Goal: Feedback & Contribution: Contribute content

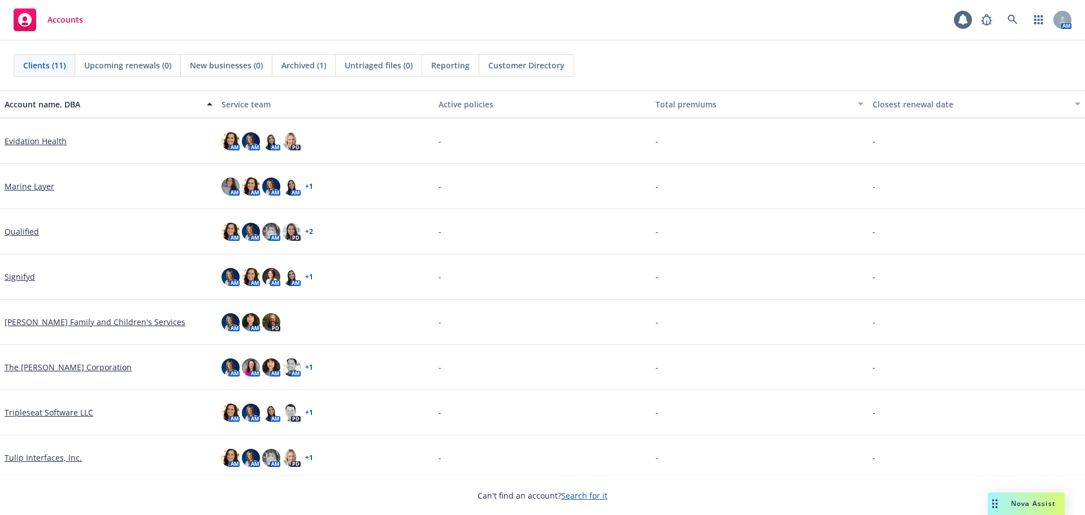
scroll to position [140, 0]
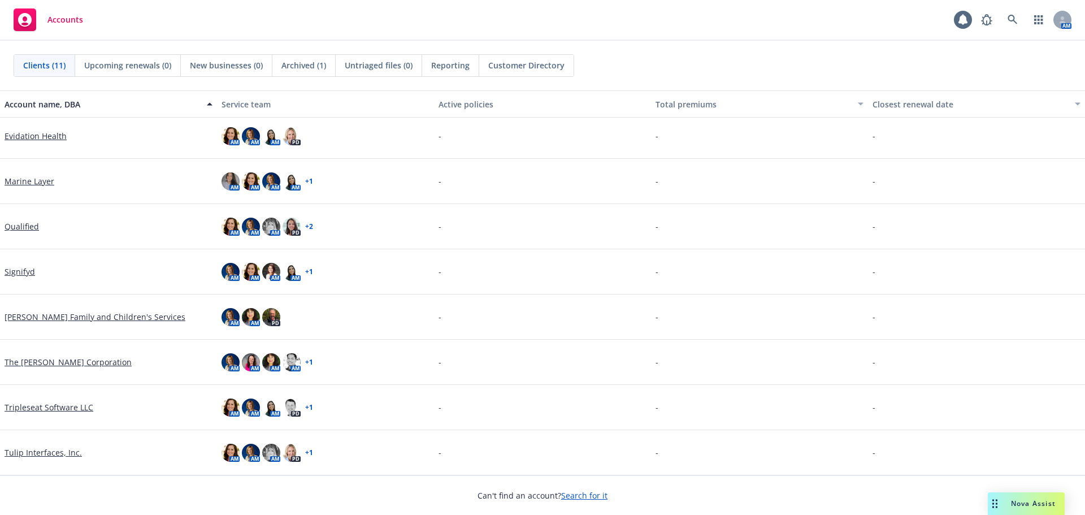
click at [57, 405] on link "Tripleseat Software LLC" at bounding box center [49, 407] width 89 height 12
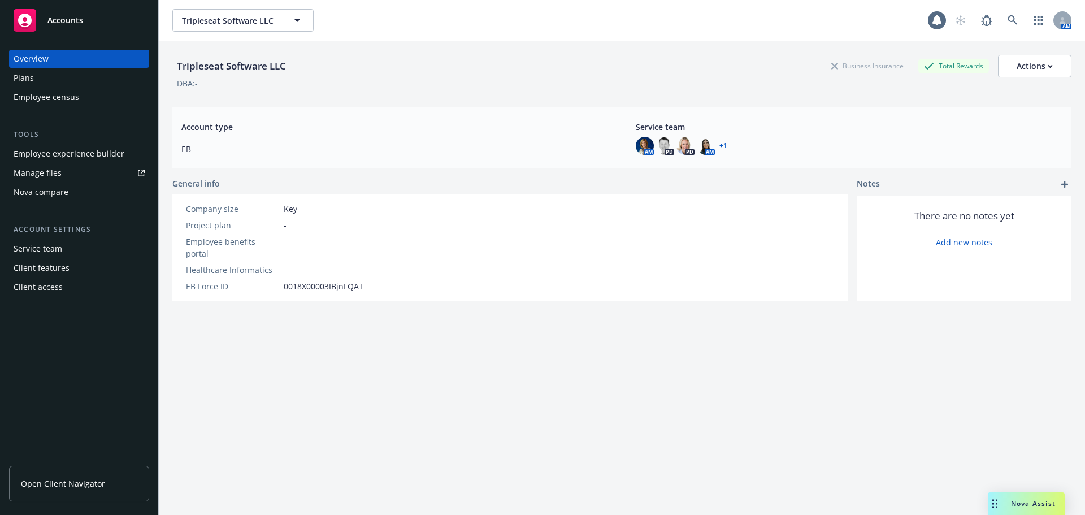
click at [23, 80] on div "Plans" at bounding box center [24, 78] width 20 height 18
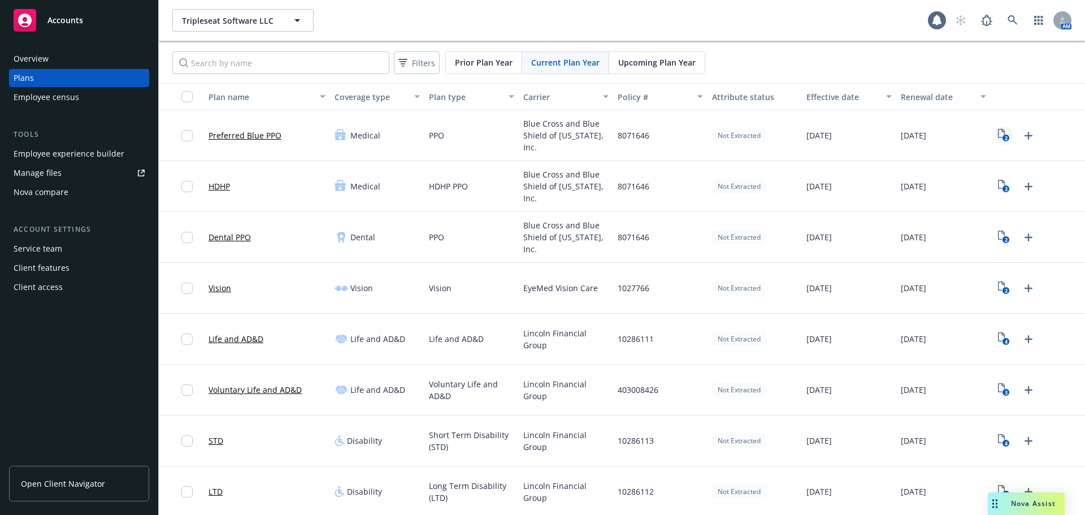
click at [998, 132] on icon "2" at bounding box center [1004, 135] width 12 height 13
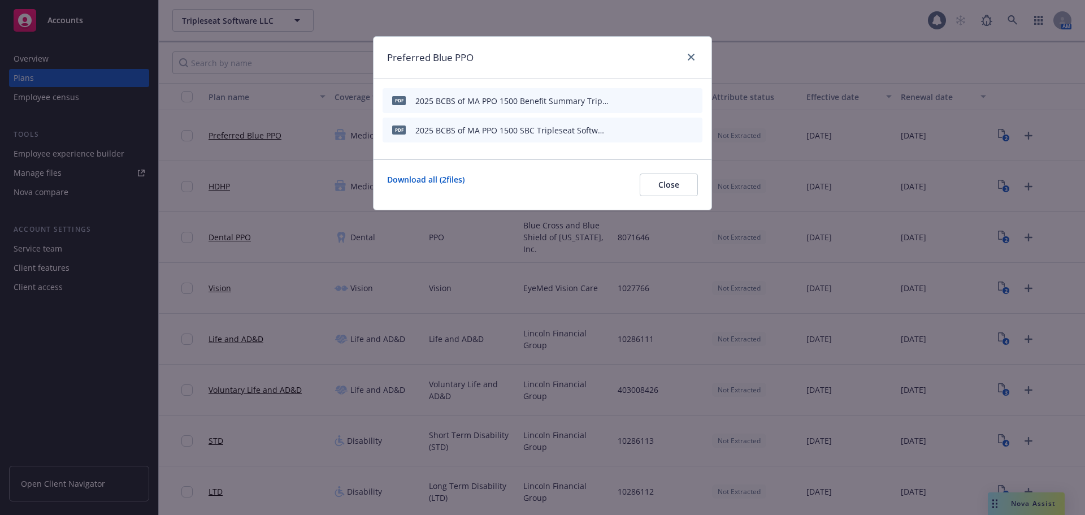
click at [678, 129] on icon "preview file" at bounding box center [674, 130] width 10 height 8
click at [676, 99] on icon "preview file" at bounding box center [674, 100] width 10 height 8
click at [656, 188] on button "Close" at bounding box center [669, 185] width 58 height 23
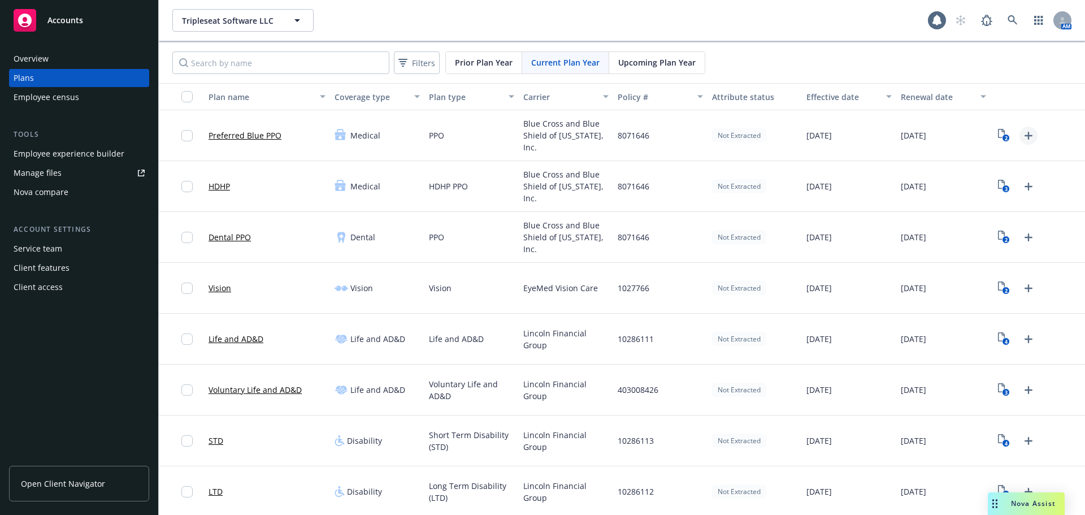
click at [1023, 134] on icon "Upload Plan Documents" at bounding box center [1029, 136] width 14 height 14
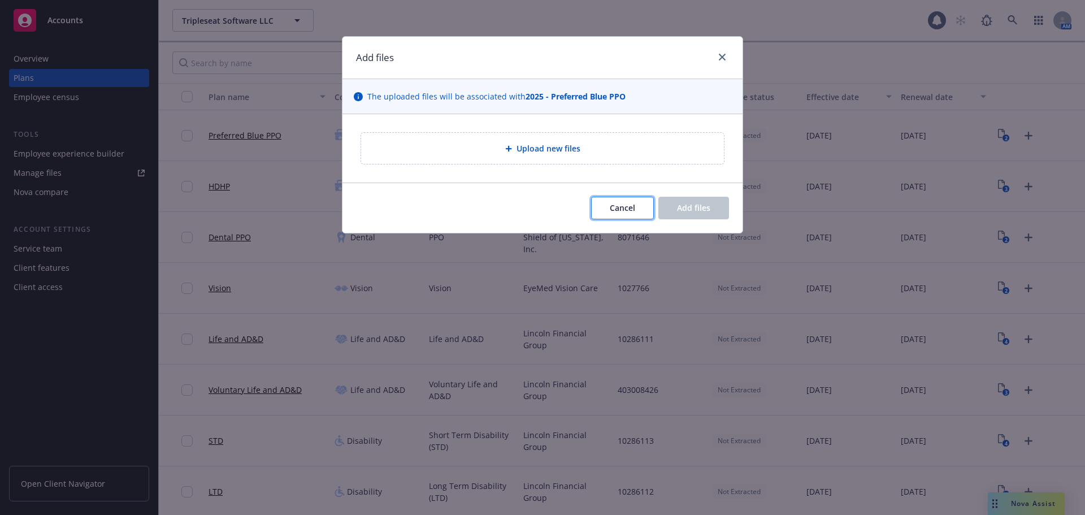
click at [605, 204] on button "Cancel" at bounding box center [622, 208] width 63 height 23
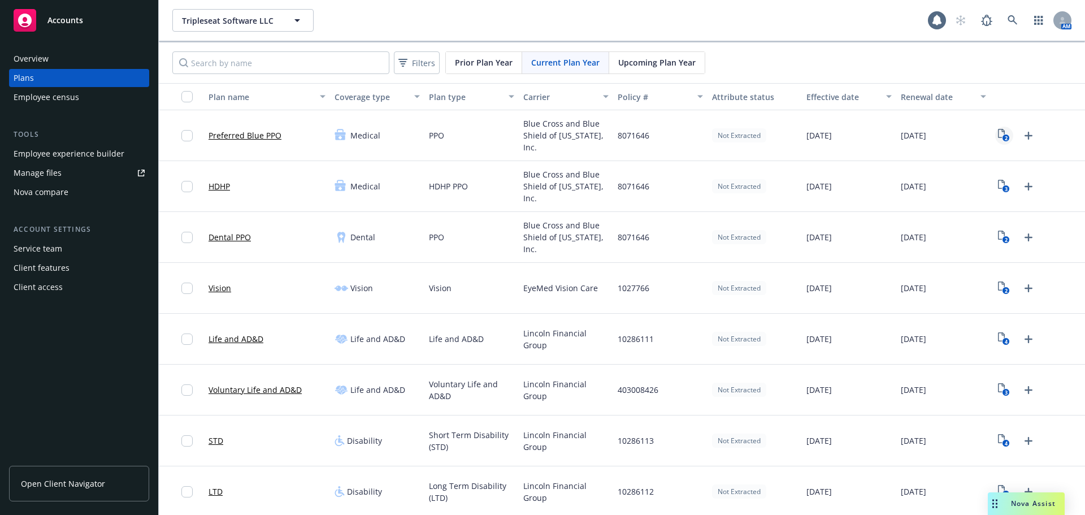
click at [1005, 136] on text "2" at bounding box center [1006, 138] width 3 height 7
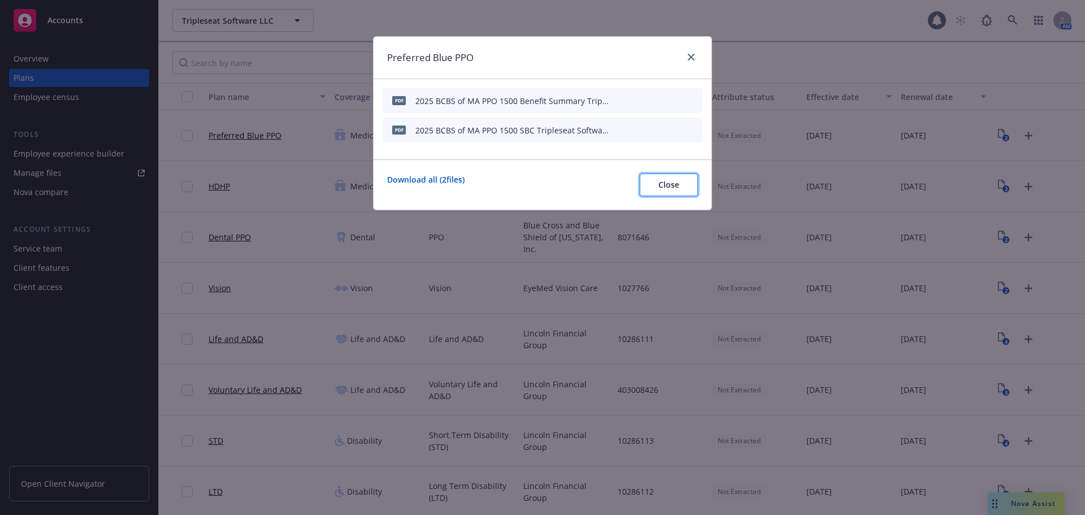
click at [664, 186] on span "Close" at bounding box center [669, 184] width 21 height 11
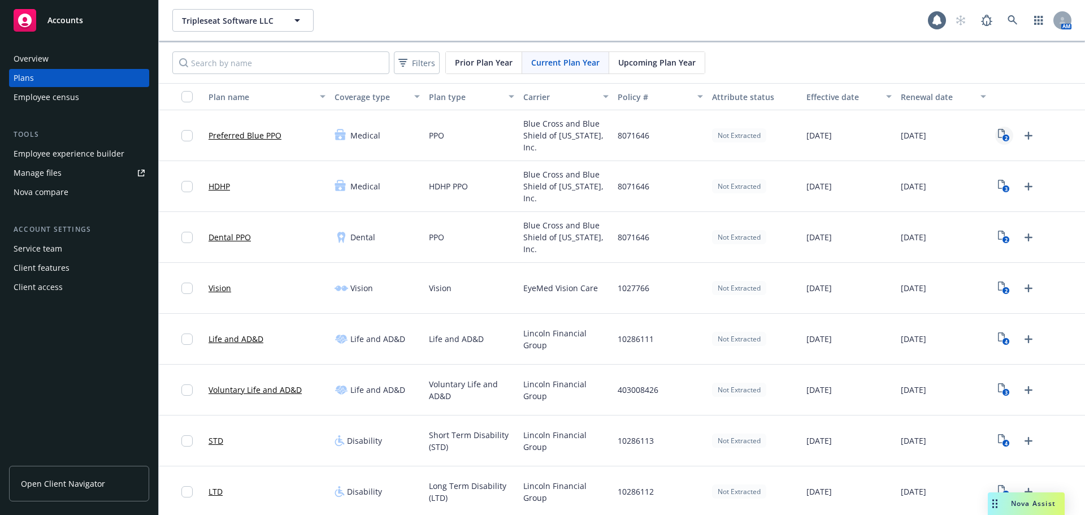
click at [998, 135] on icon "2" at bounding box center [1004, 135] width 12 height 13
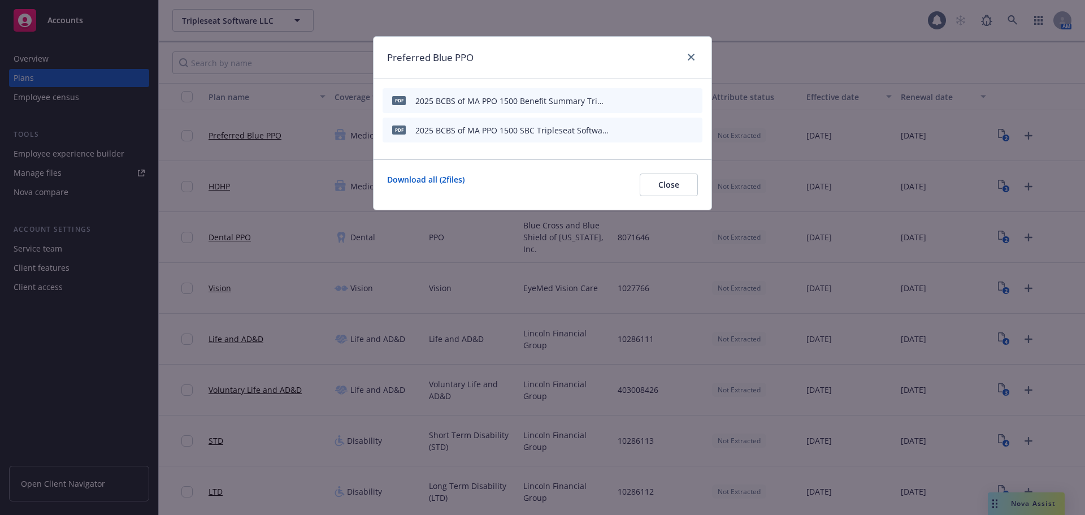
click at [673, 98] on icon "preview file" at bounding box center [674, 100] width 10 height 8
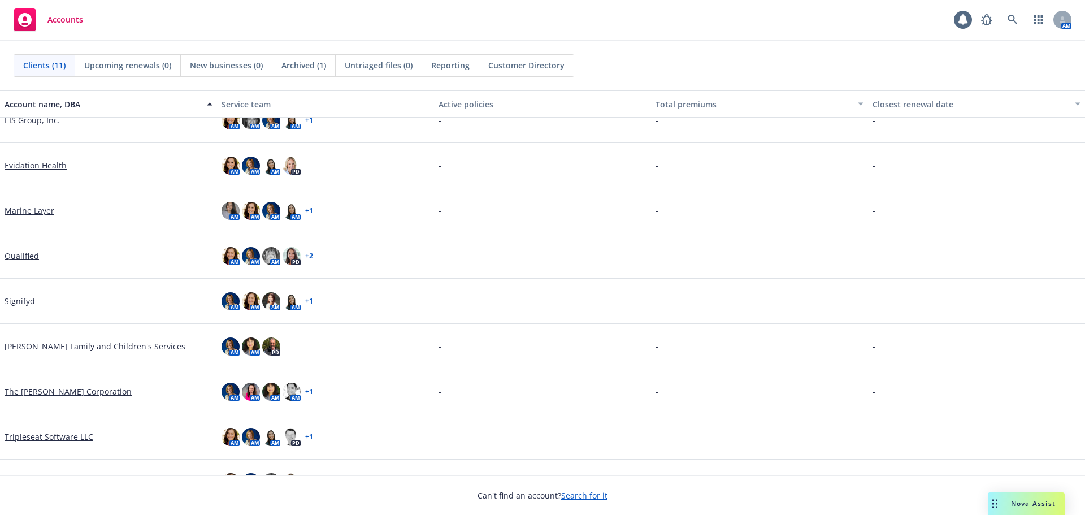
scroll to position [140, 0]
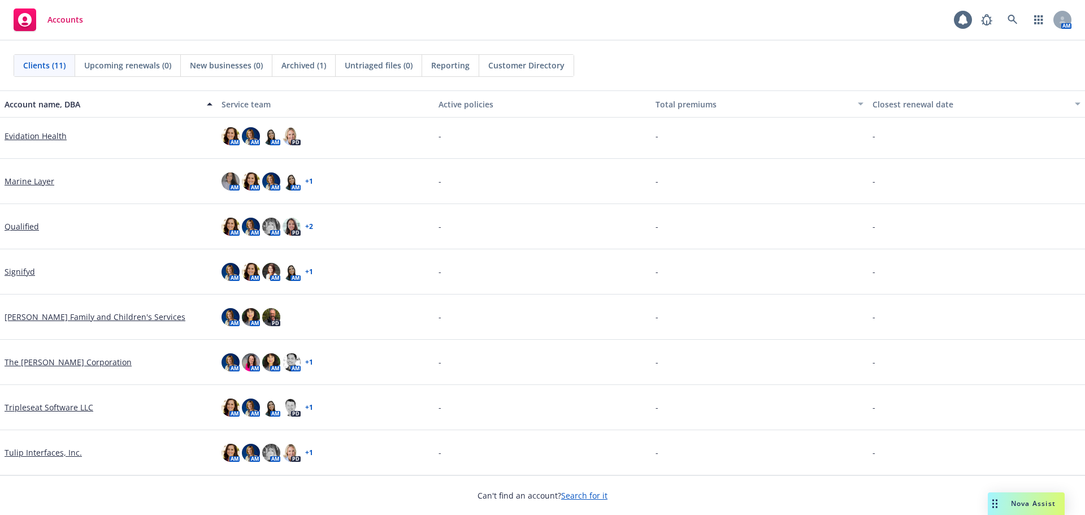
click at [50, 403] on link "Tripleseat Software LLC" at bounding box center [49, 407] width 89 height 12
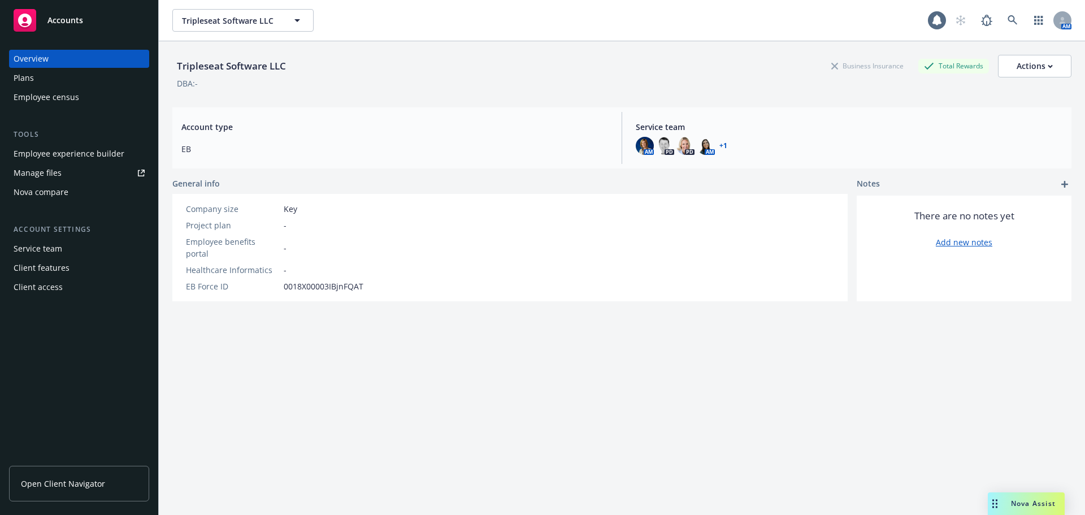
click at [45, 82] on div "Plans" at bounding box center [79, 78] width 131 height 18
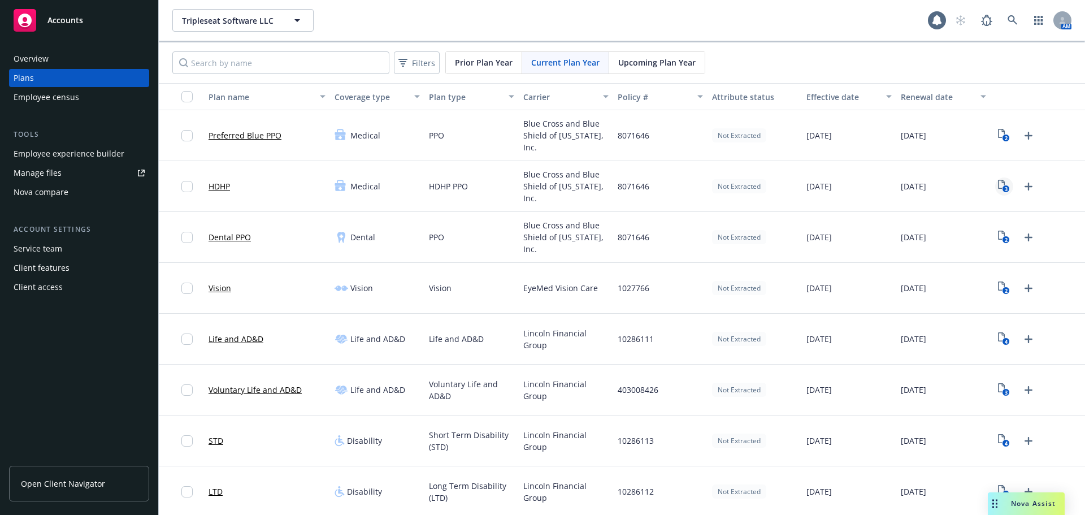
click at [998, 185] on icon "3" at bounding box center [1004, 186] width 12 height 13
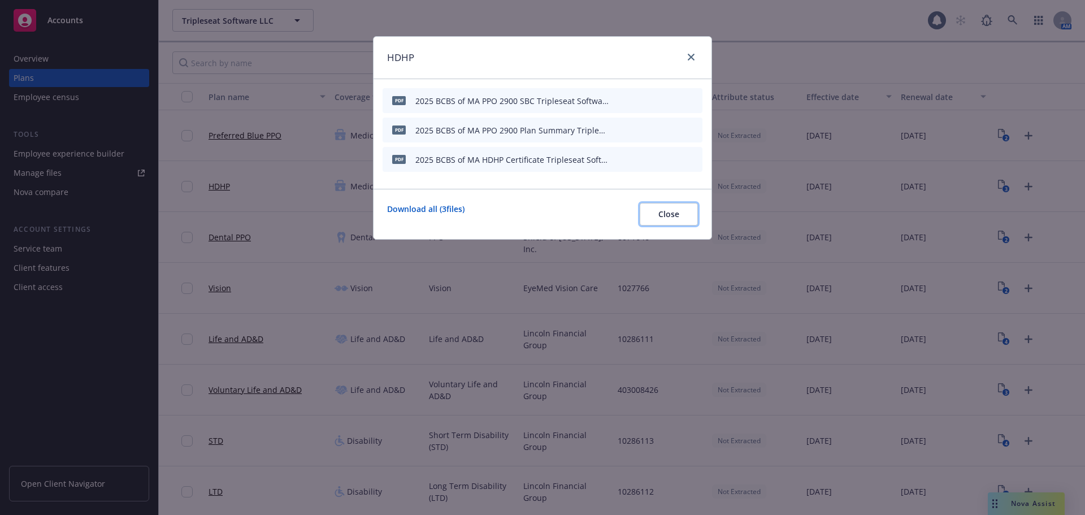
drag, startPoint x: 668, startPoint y: 217, endPoint x: 662, endPoint y: 211, distance: 8.8
click at [668, 217] on span "Close" at bounding box center [669, 214] width 21 height 11
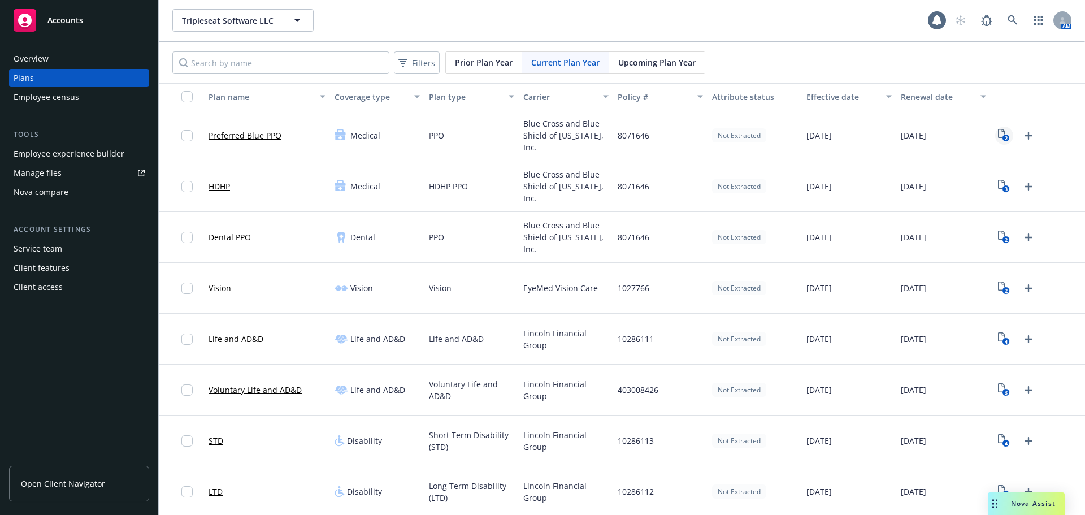
click at [998, 132] on icon "2" at bounding box center [1004, 135] width 12 height 13
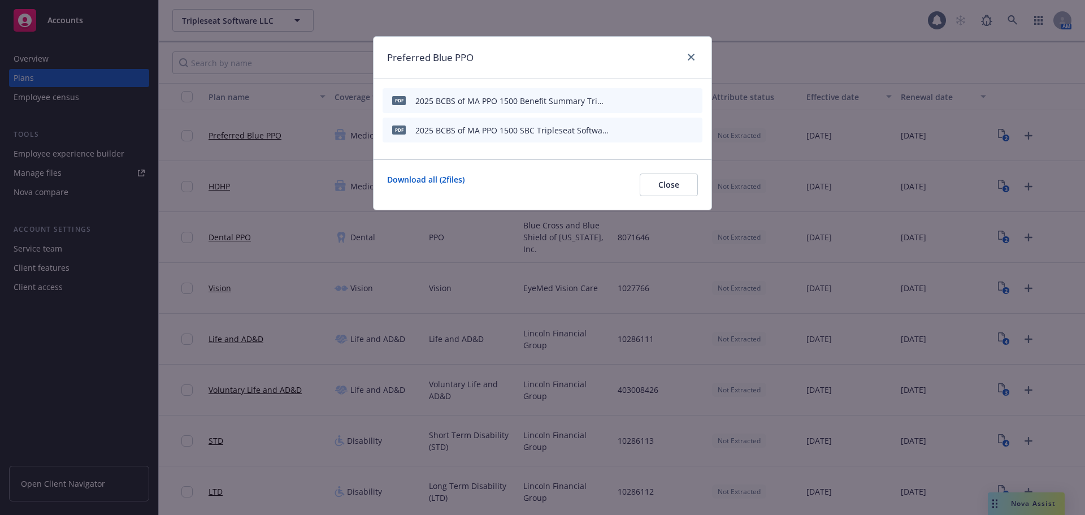
click at [677, 99] on icon "preview file" at bounding box center [674, 100] width 10 height 8
click at [691, 54] on icon "close" at bounding box center [691, 57] width 7 height 7
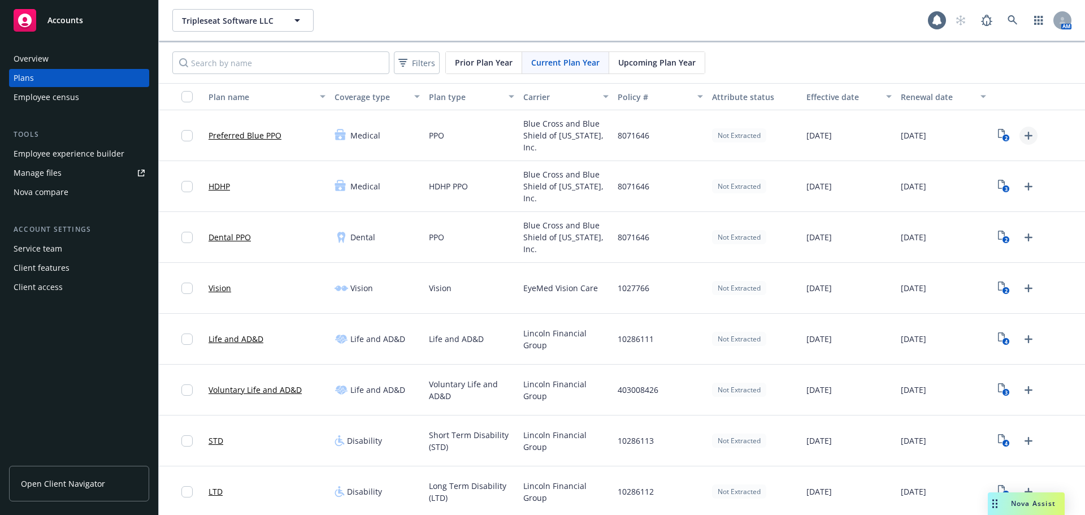
click at [1025, 136] on icon "Upload Plan Documents" at bounding box center [1029, 136] width 8 height 8
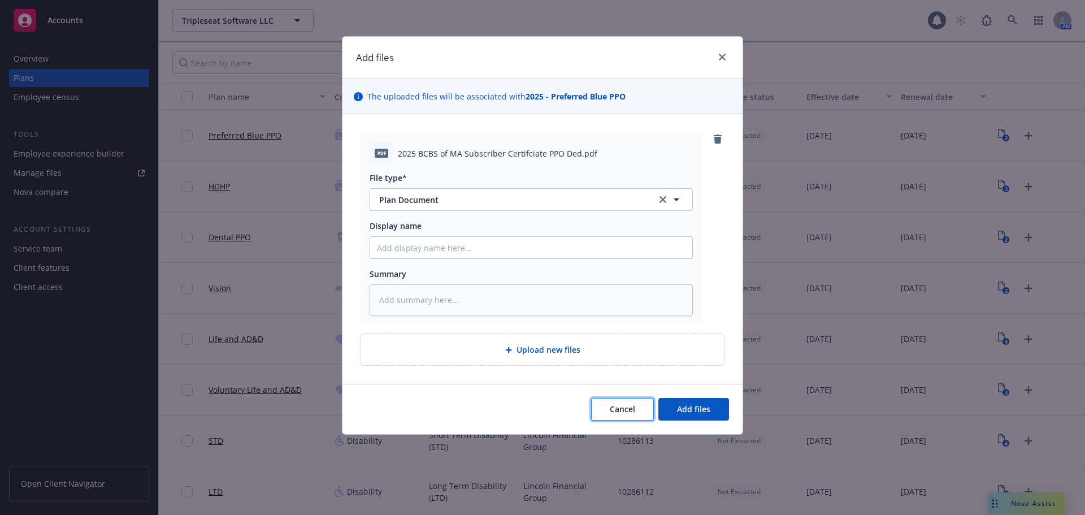
click at [633, 410] on span "Cancel" at bounding box center [622, 409] width 25 height 11
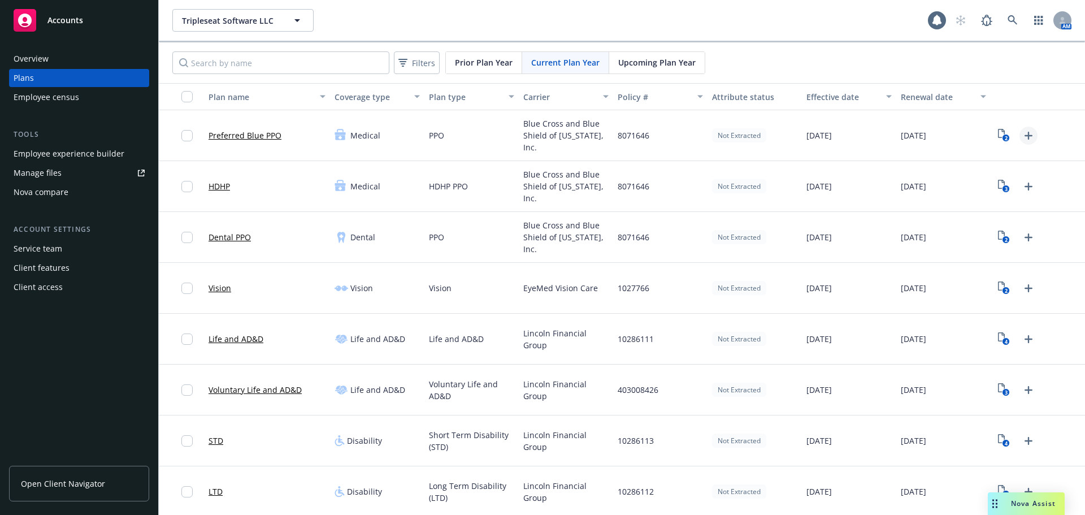
click at [1025, 134] on icon "Upload Plan Documents" at bounding box center [1029, 136] width 14 height 14
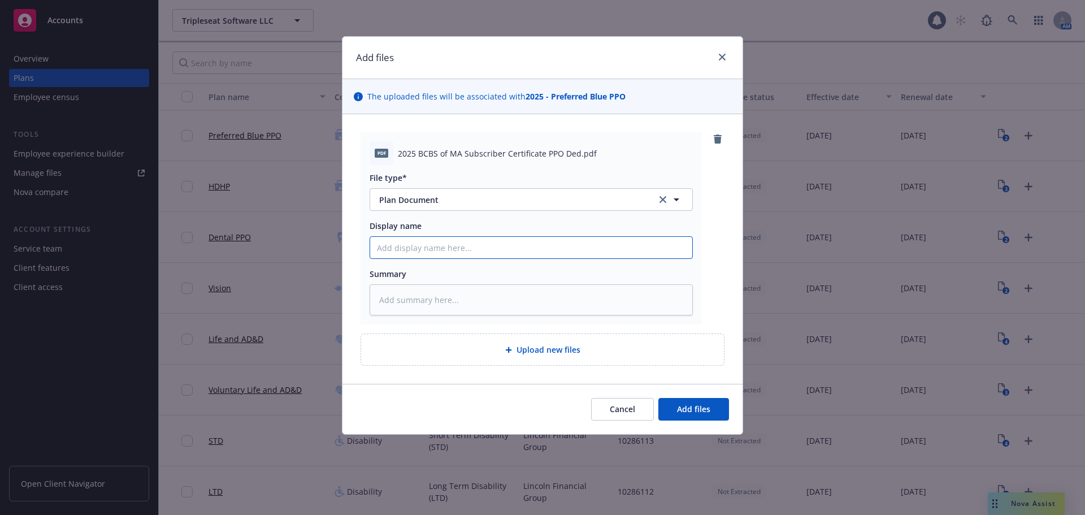
click at [509, 242] on input "Display name" at bounding box center [531, 247] width 322 height 21
type textarea "x"
type input "2"
type textarea "x"
type input "20"
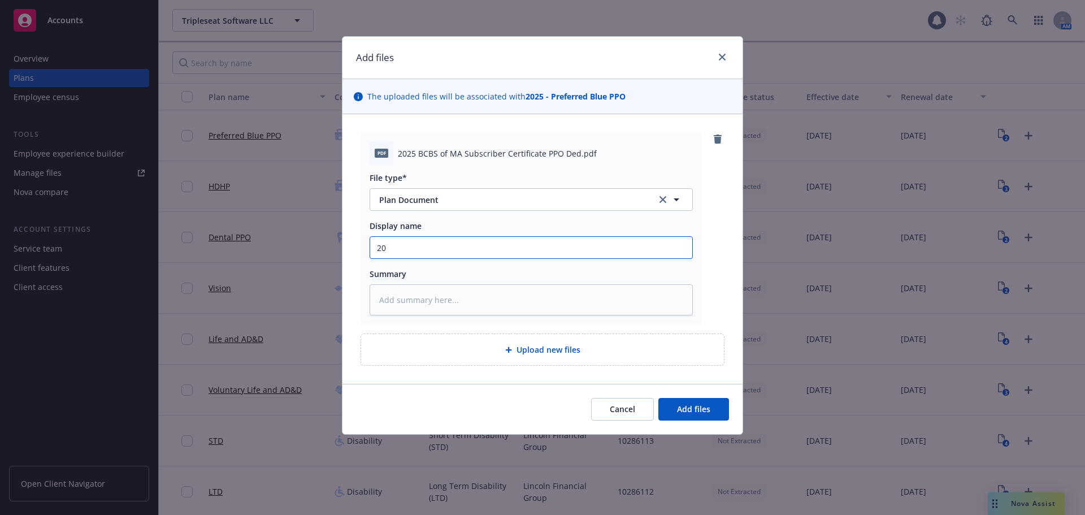
type textarea "x"
type input "202"
type textarea "x"
type input "2025"
type textarea "x"
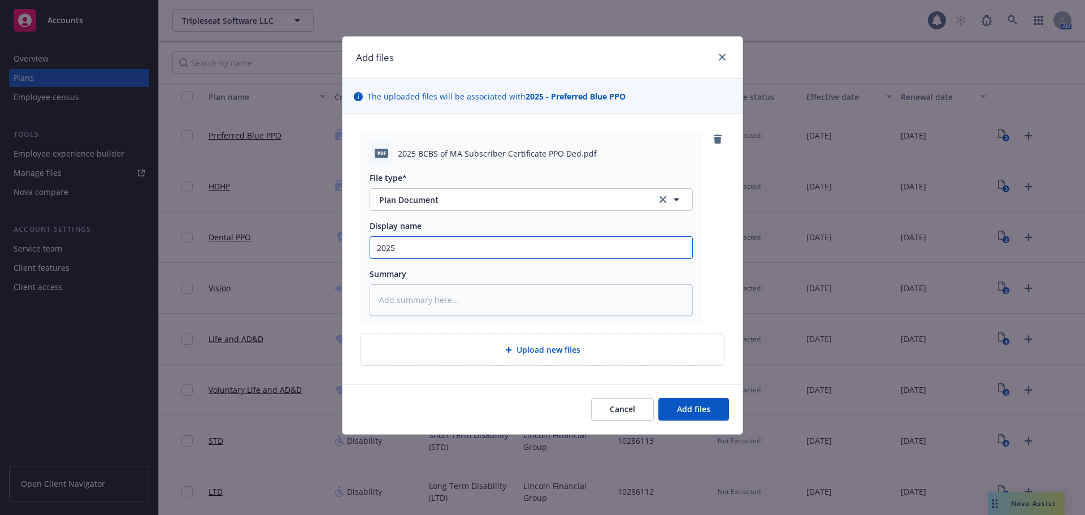
type input "2025"
type textarea "x"
type input "2025 B"
type textarea "x"
type input "2025 BC"
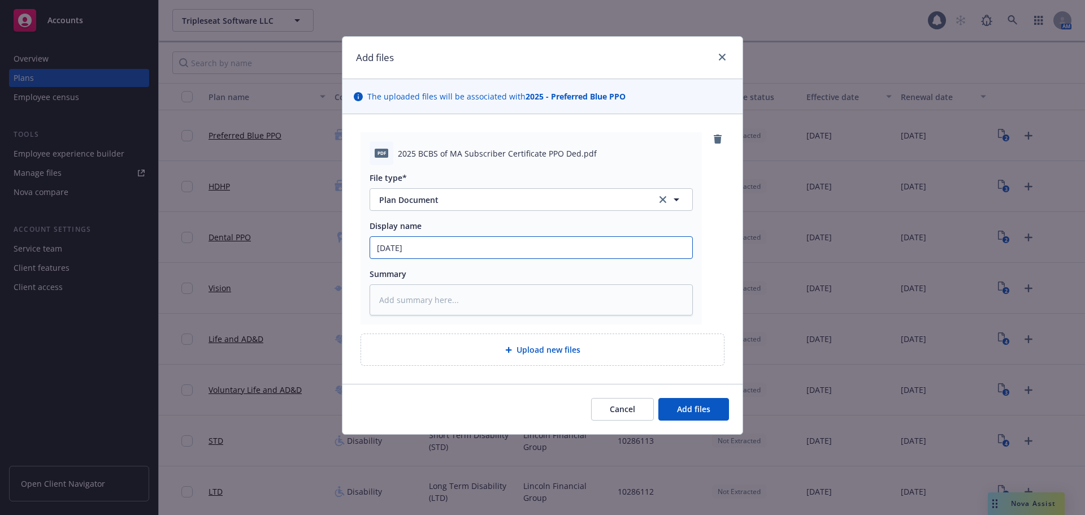
type textarea "x"
type input "2025 BCB"
type textarea "x"
type input "2025 BCBS"
type textarea "x"
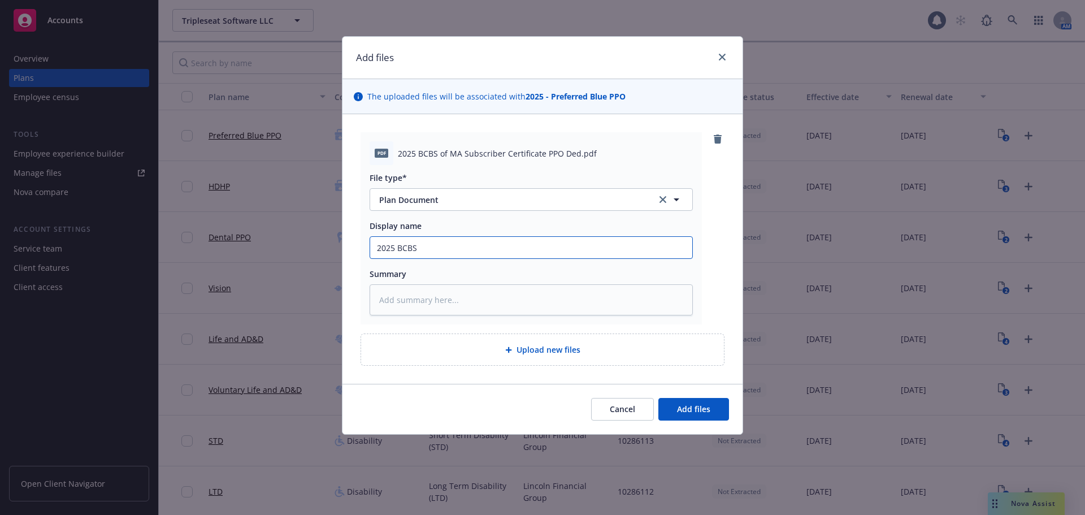
type input "2025 BCBS"
type textarea "x"
type input "2025 BCBS of"
type textarea "x"
type input "2025 BCBS of"
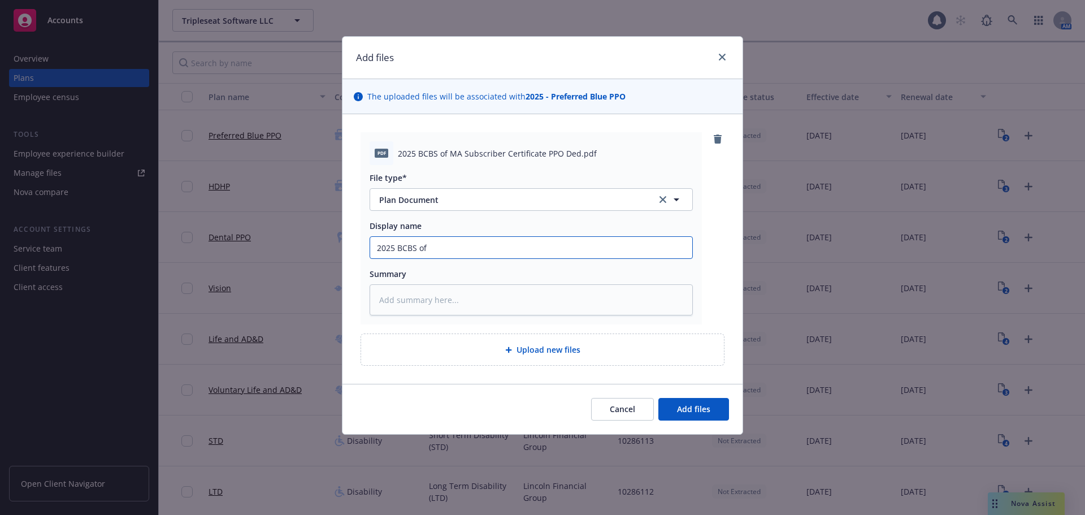
type textarea "x"
type input "2025 BCBS of M"
type textarea "x"
type input "2025 BCBS of MA"
type textarea "x"
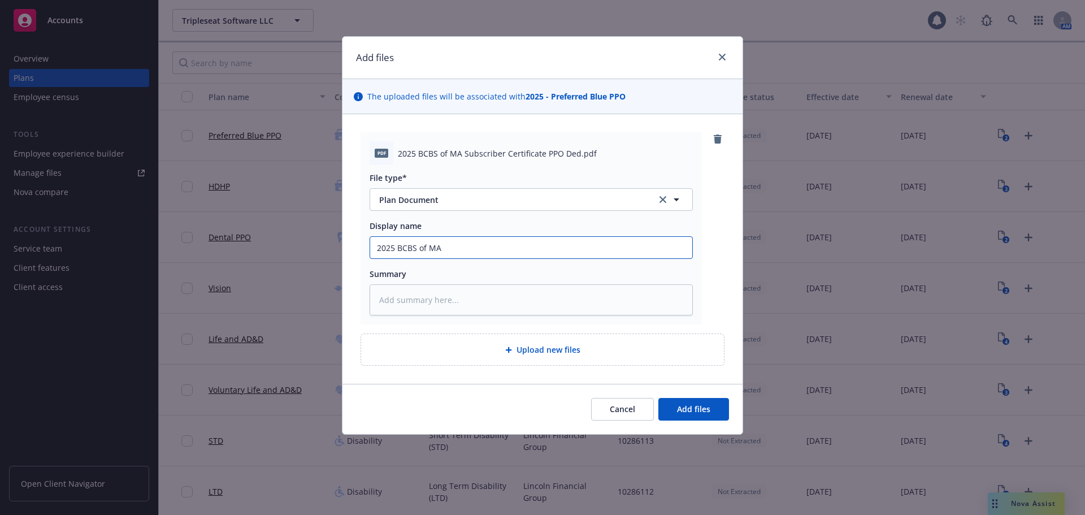
type input "2025 BCBS of MA"
type textarea "x"
type input "2025 BCBS of MA S"
type textarea "x"
type input "2025 BCBS of MA Su"
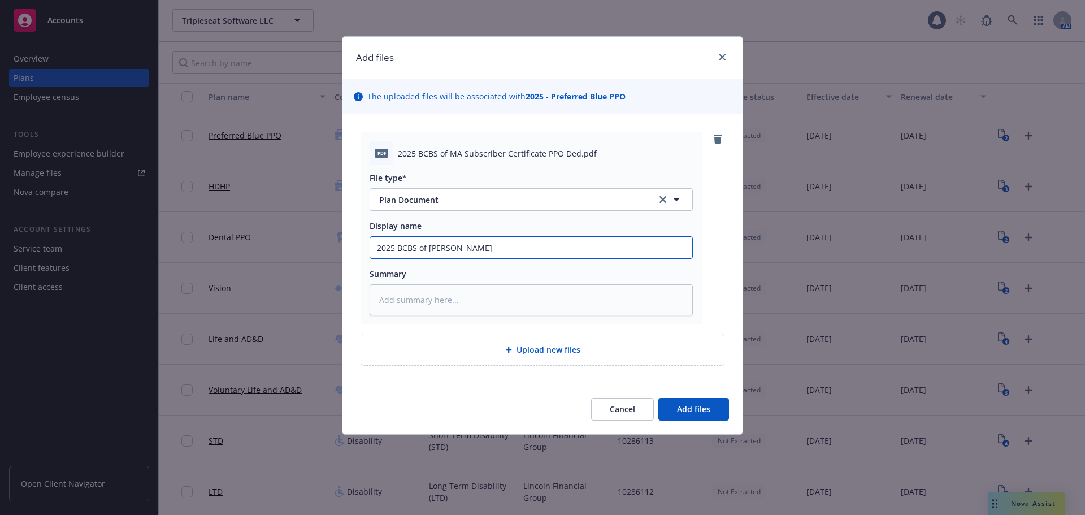
type textarea "x"
type input "2025 BCBS of MA Sub"
type textarea "x"
type input "2025 BCBS of MA Subs"
type textarea "x"
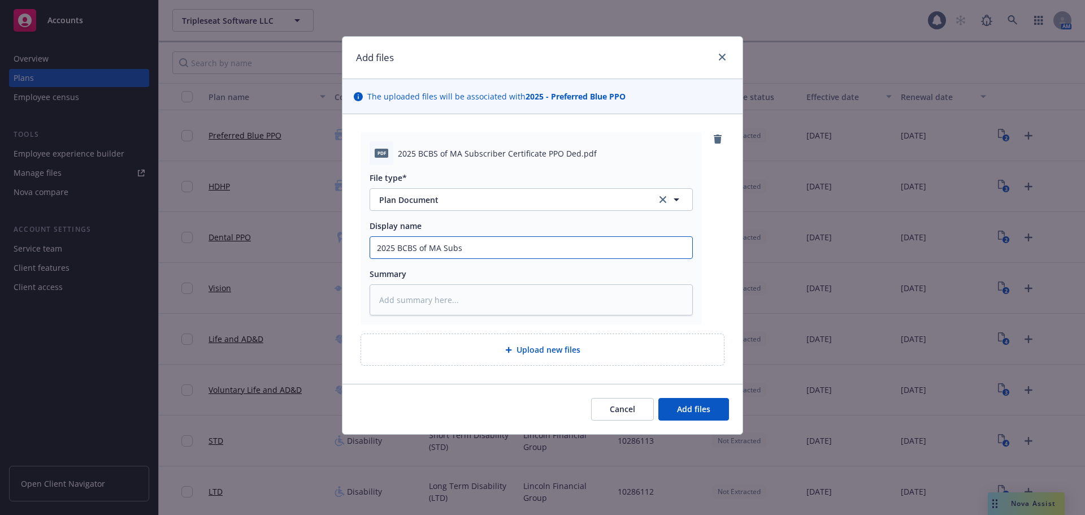
type input "2025 BCBS of MA Subsc"
type textarea "x"
type input "2025 BCBS of MA Subsci"
type textarea "x"
type input "2025 BCBS of MA Subsc"
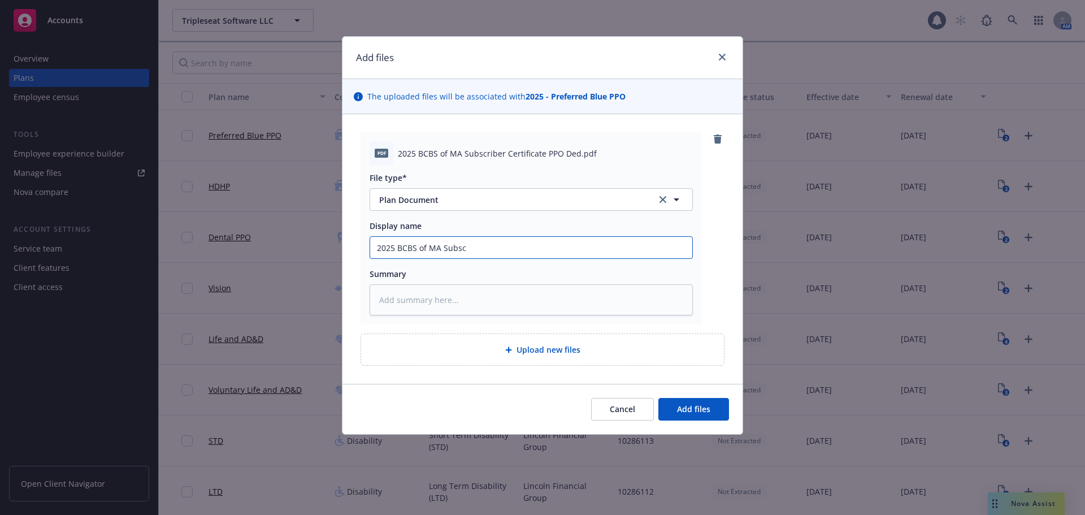
type textarea "x"
type input "2025 BCBS of MA Subscr"
type textarea "x"
type input "2025 BCBS of MA Subscri"
type textarea "x"
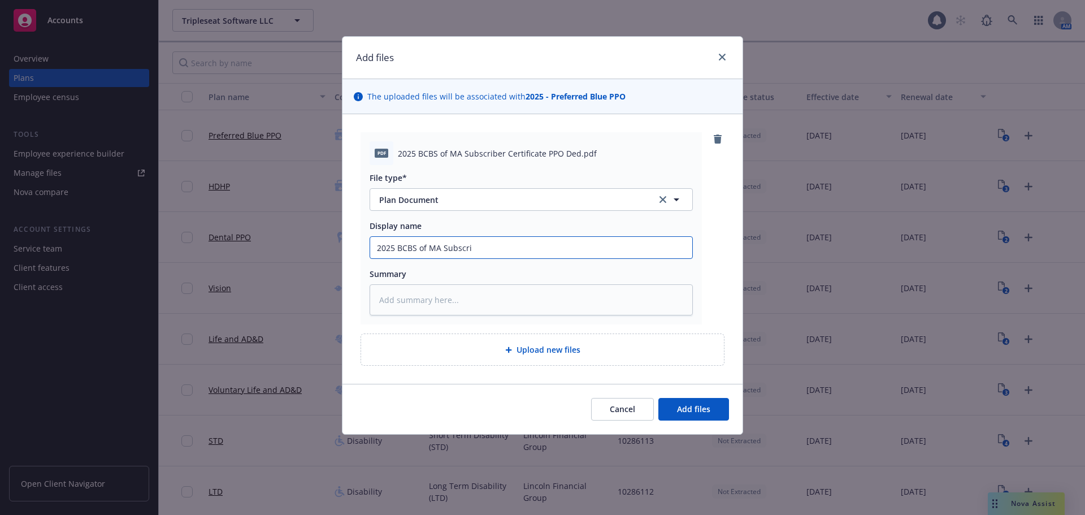
type input "2025 BCBS of MA Subscriv"
type textarea "x"
type input "2025 BCBS of MA Subscrivb"
type textarea "x"
type input "2025 BCBS of MA Subscriv"
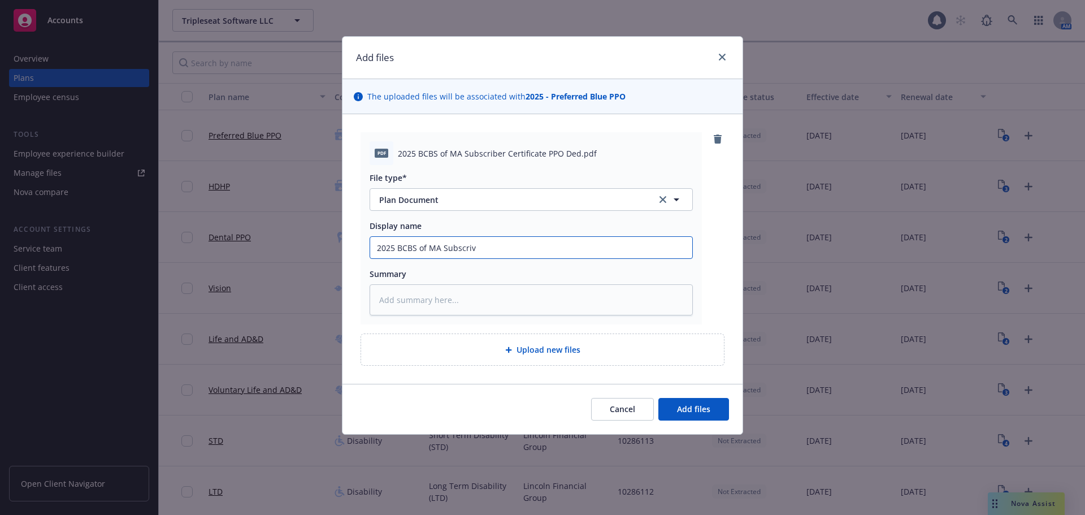
type textarea "x"
type input "2025 BCBS of MA Subscri"
type textarea "x"
type input "2025 BCBS of MA Subscrib"
type textarea "x"
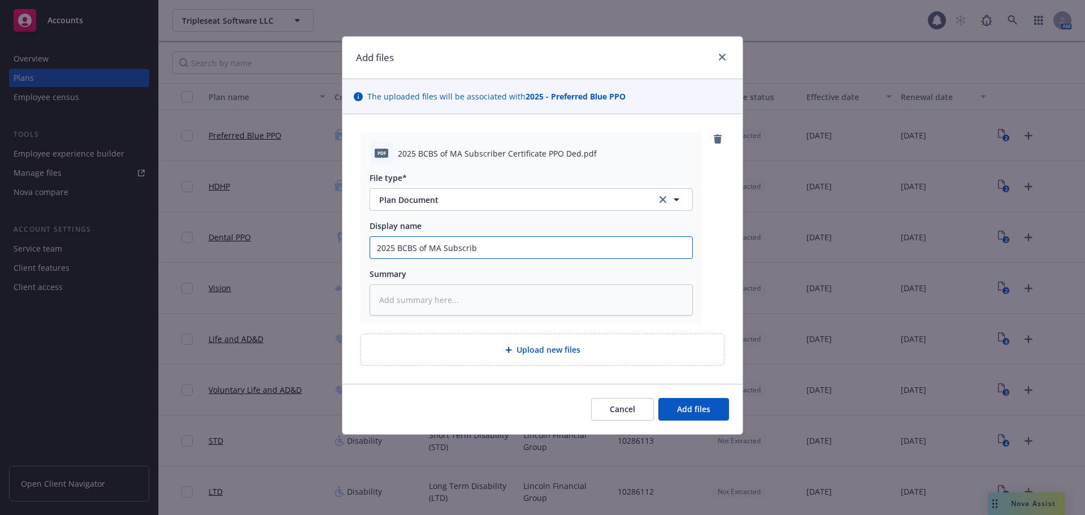
type input "2025 BCBS of MA Subscribe"
type textarea "x"
type input "2025 BCBS of MA Subscriber"
type textarea "x"
type input "2025 BCBS of MA Subscriber"
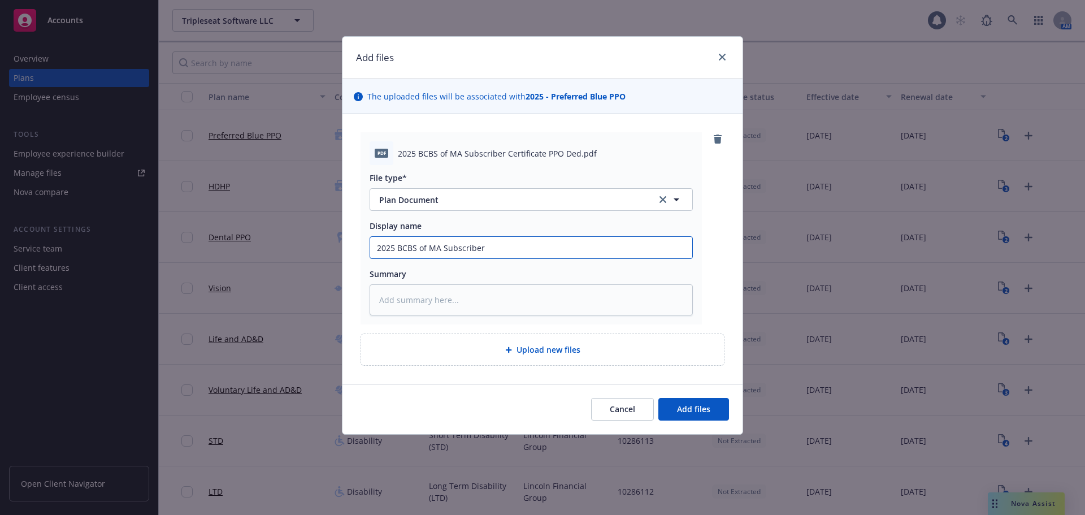
type textarea "x"
type input "2025 BCBS of MA Subscriber C"
type textarea "x"
type input "2025 BCBS of MA Subscriber Ce"
type textarea "x"
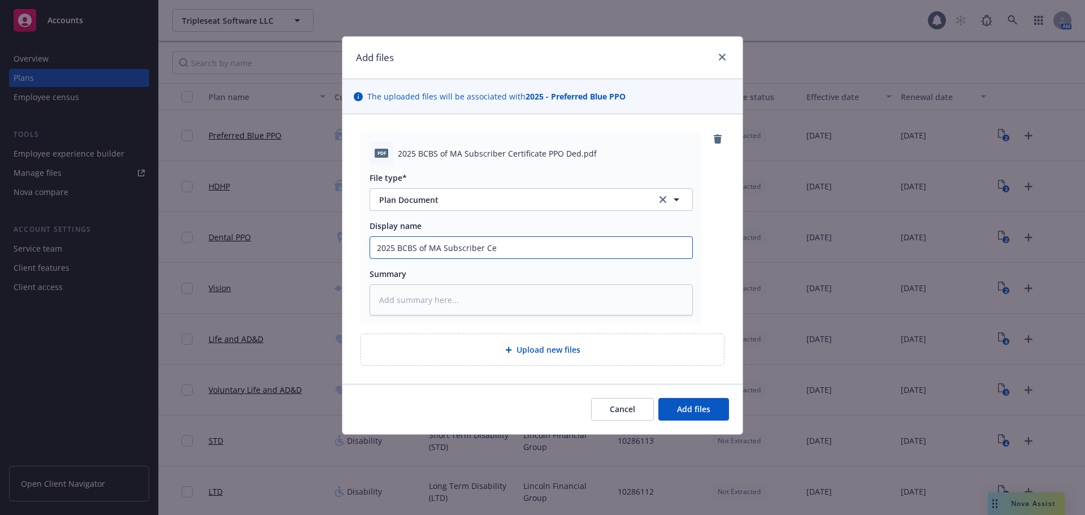
type input "2025 BCBS of MA Subscriber Cer"
type textarea "x"
type input "2025 BCBS of MA Subscriber Cert"
type textarea "x"
type input "2025 BCBS of MA Subscriber Certt"
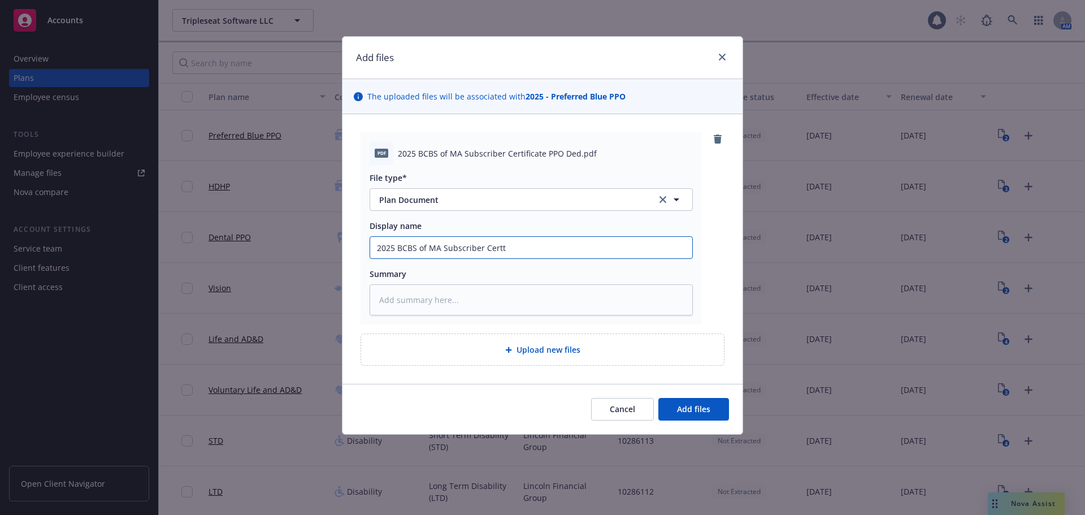
type textarea "x"
type input "2025 BCBS of MA Subscriber Cert"
type textarea "x"
type input "2025 BCBS of MA Subscriber Certi"
type textarea "x"
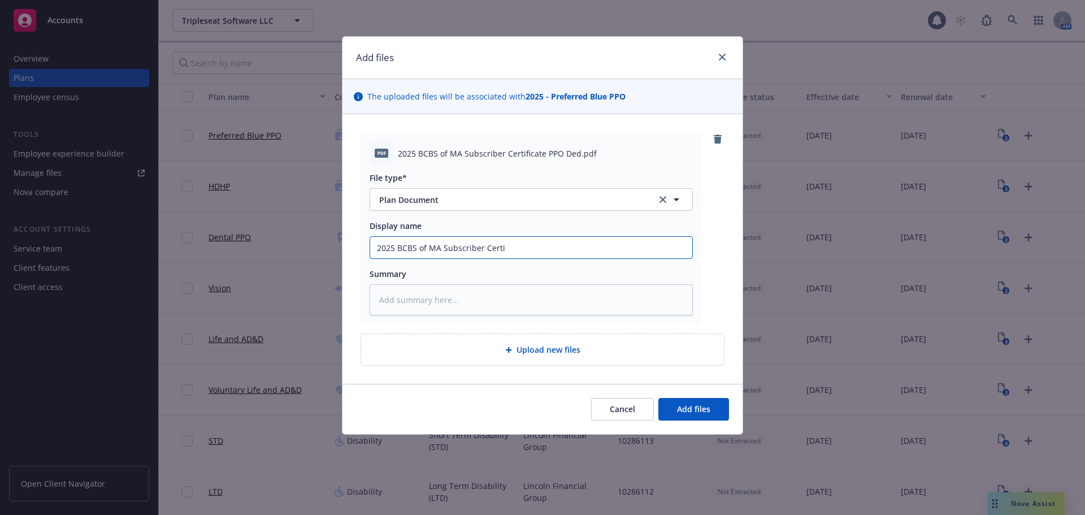
type input "2025 BCBS of MA Subscriber Certif"
type textarea "x"
type input "2025 BCBS of MA Subscriber Certifi"
type textarea "x"
type input "2025 BCBS of MA Subscriber Certific"
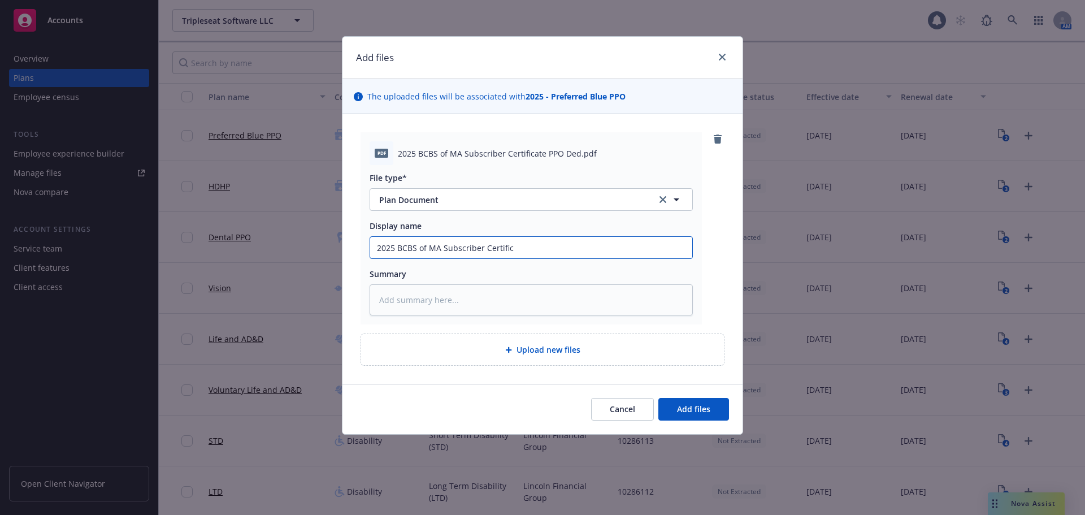
type textarea "x"
type input "2025 BCBS of MA Subscriber Certifica"
type textarea "x"
type input "2025 BCBS of MA Subscriber Certificat"
type textarea "x"
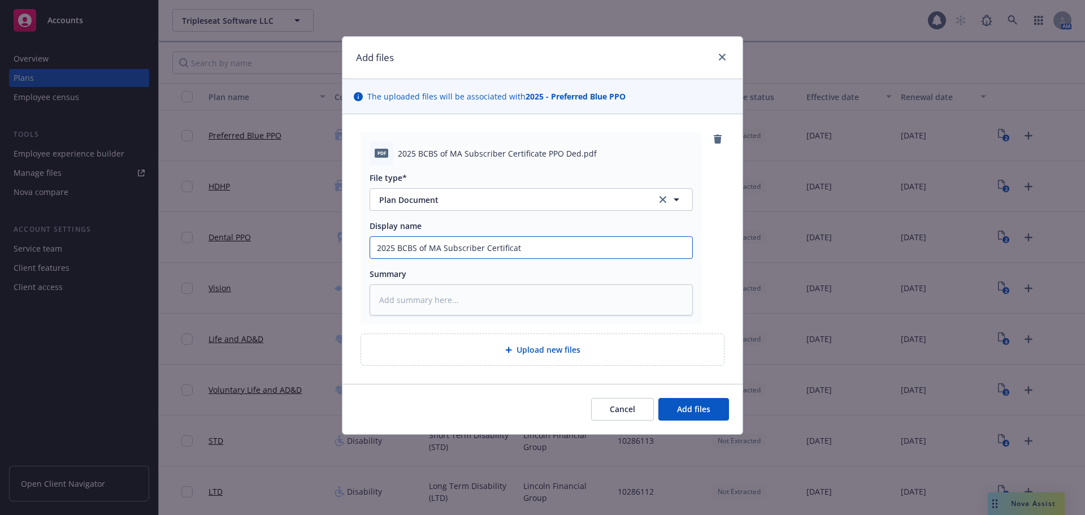
type input "2025 BCBS of MA Subscriber Certificate"
type textarea "x"
type input "2025 BCBS of MA Subscriber Certificate"
type textarea "x"
type input "2025 BCBS of MA Subscriber Certificate P"
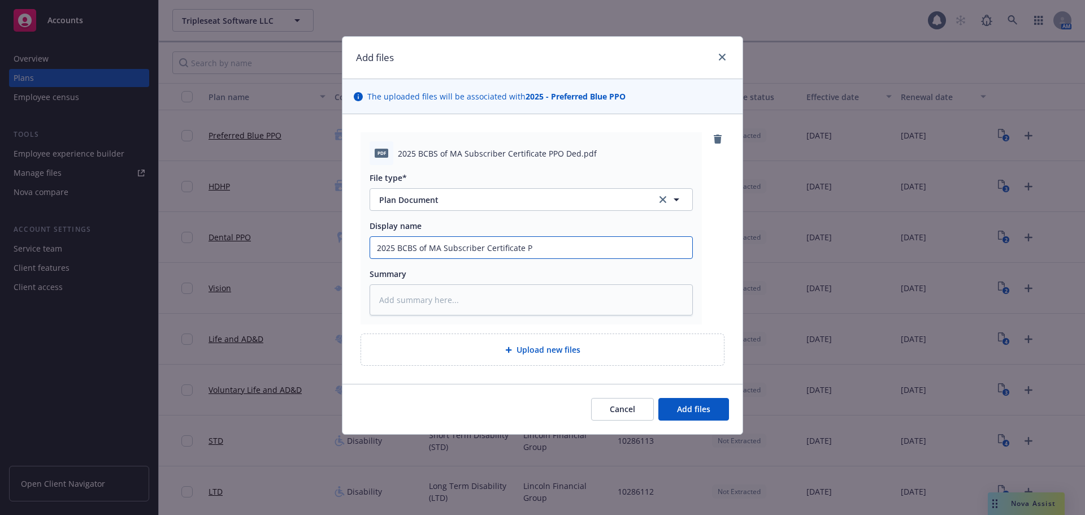
type textarea "x"
type input "2025 BCBS of MA Subscriber Certificate PP"
type textarea "x"
type input "2025 BCBS of MA Subscriber Certificate PPO"
type textarea "x"
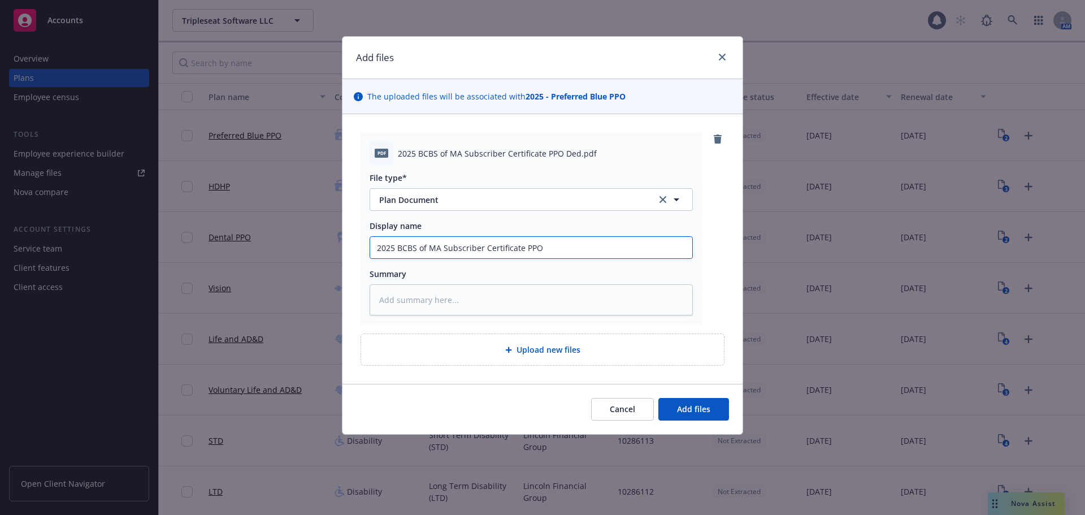
type input "2025 BCBS of MA Subscriber Certificate PPO"
type textarea "x"
type input "2025 BCBS of MA Subscriber Certificate PPO D"
type textarea "x"
type input "2025 BCBS of MA Subscriber Certificate PPO De"
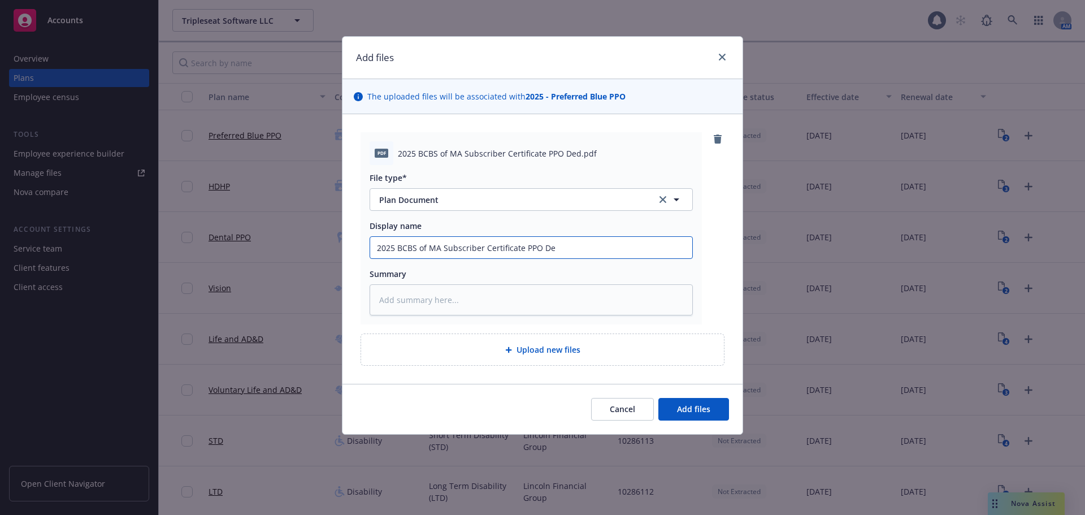
type textarea "x"
type input "2025 BCBS of MA Subscriber Certificate PPO Ded"
type textarea "x"
type input "2025 BCBS of MA Subscriber Certificate PPO Dedu"
type textarea "x"
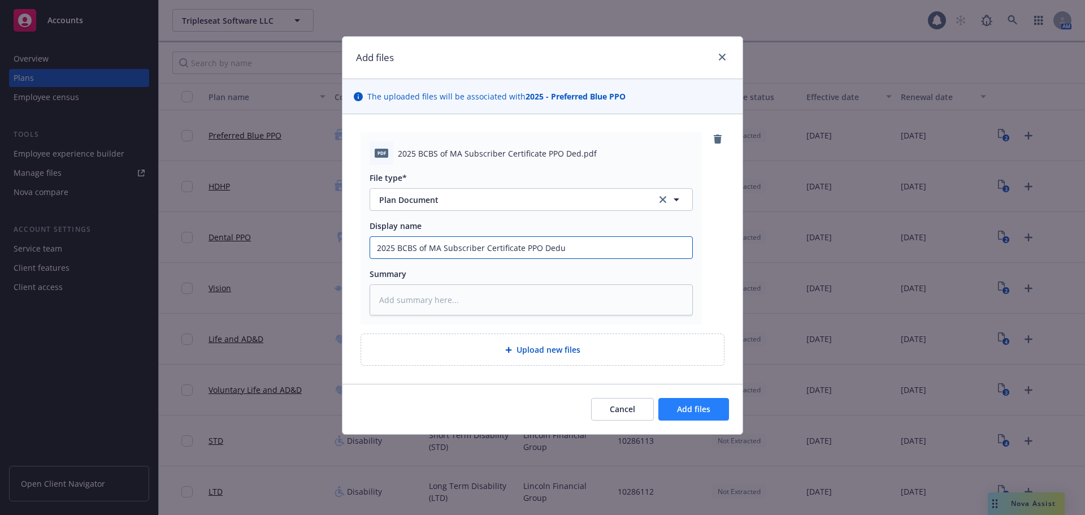
type input "2025 BCBS of MA Subscriber Certificate PPO Deduc"
type textarea "x"
type input "2025 BCBS of MA Subscriber Certificate PPO Deduct"
type textarea "x"
type input "2025 BCBS of MA Subscriber Certificate PPO Deducti"
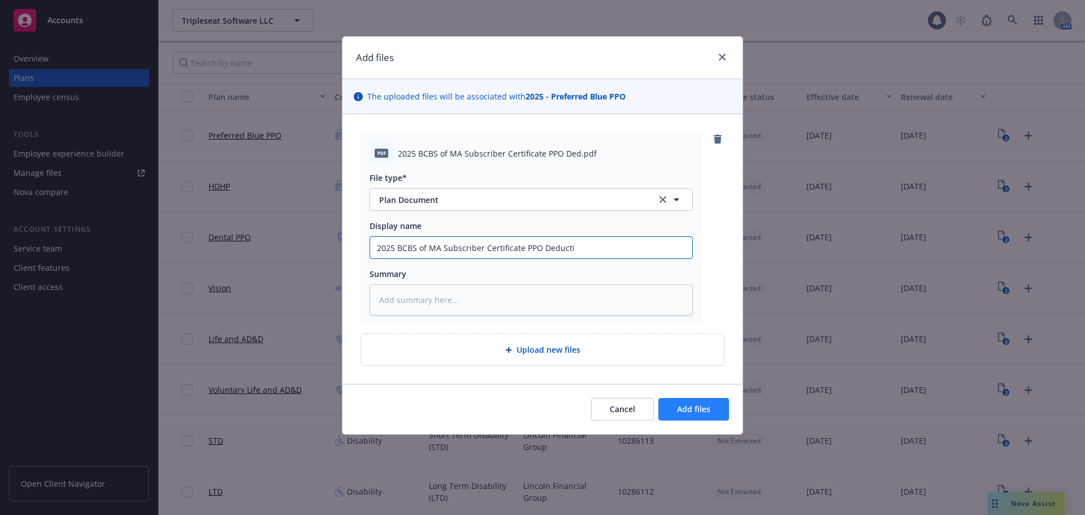
type textarea "x"
type input "2025 BCBS of MA Subscriber Certificate PPO Deductib"
type textarea "x"
type input "2025 BCBS of MA Subscriber Certificate PPO Deductibl"
type textarea "x"
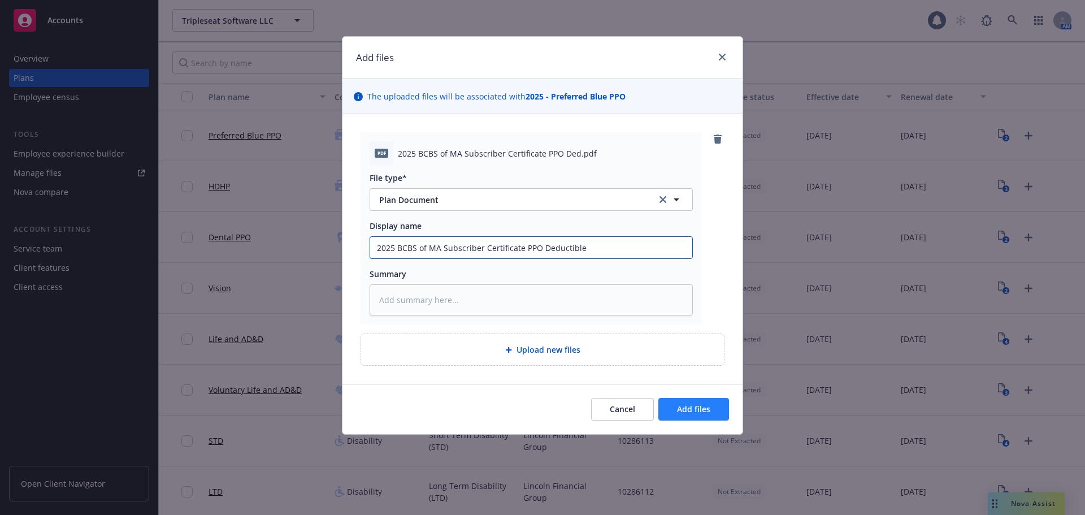
type input "2025 BCBS of MA Subscriber Certificate PPO Deductible"
click at [695, 411] on span "Add files" at bounding box center [693, 409] width 33 height 11
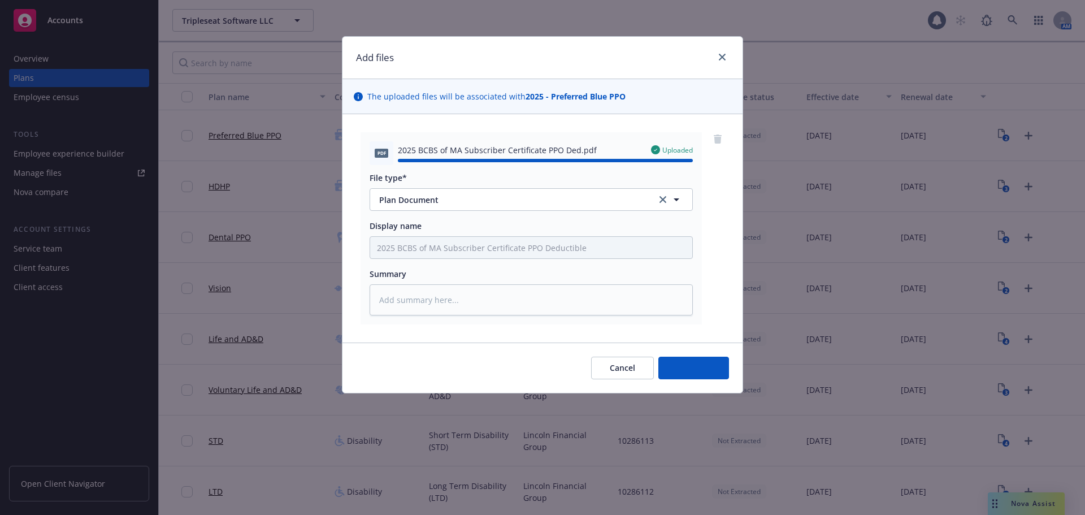
type textarea "x"
